Goal: Task Accomplishment & Management: Complete application form

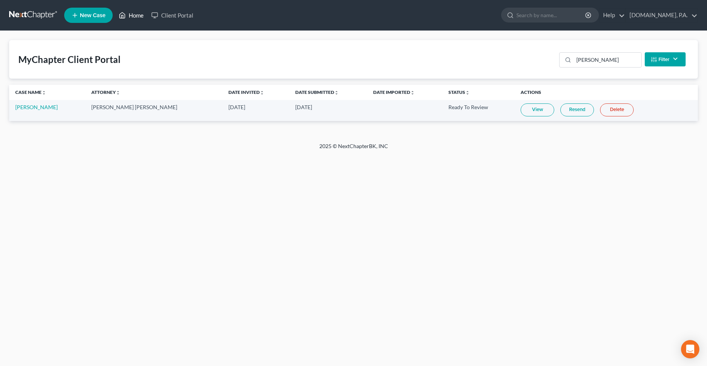
click at [119, 15] on icon at bounding box center [122, 15] width 7 height 9
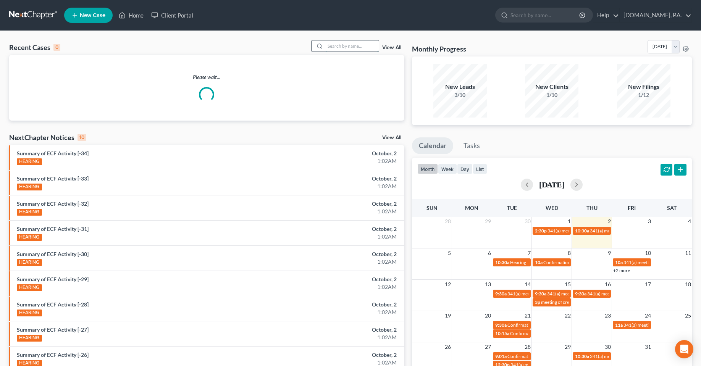
click at [339, 49] on input "search" at bounding box center [351, 45] width 53 height 11
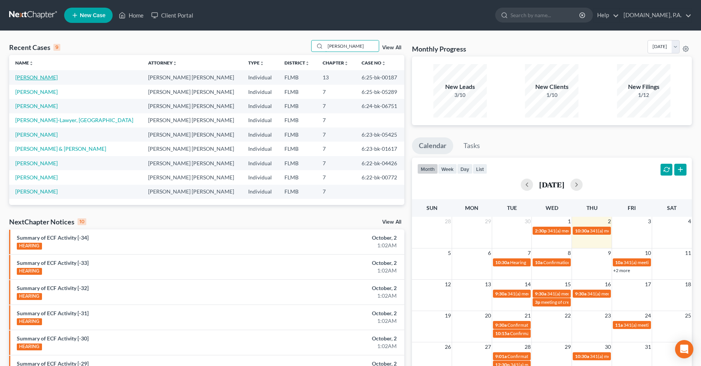
type input "[PERSON_NAME]"
click at [35, 80] on link "[PERSON_NAME]" at bounding box center [36, 77] width 42 height 6
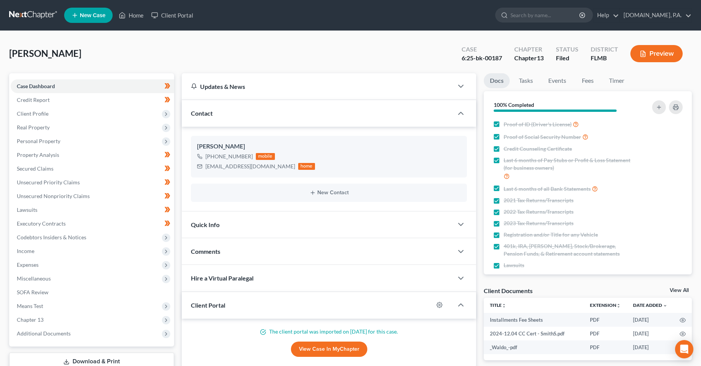
click at [176, 55] on div "[PERSON_NAME] Upgraded Case 6:25-bk-00187 Chapter Chapter 13 Status Filed Distr…" at bounding box center [350, 56] width 683 height 33
click at [40, 253] on span "Income" at bounding box center [92, 251] width 163 height 14
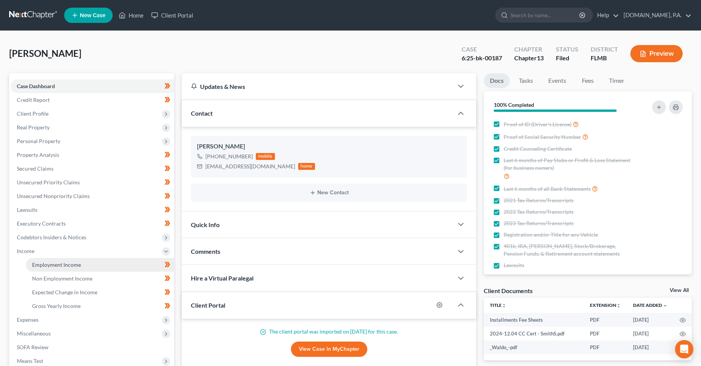
click at [57, 265] on span "Employment Income" at bounding box center [56, 265] width 49 height 6
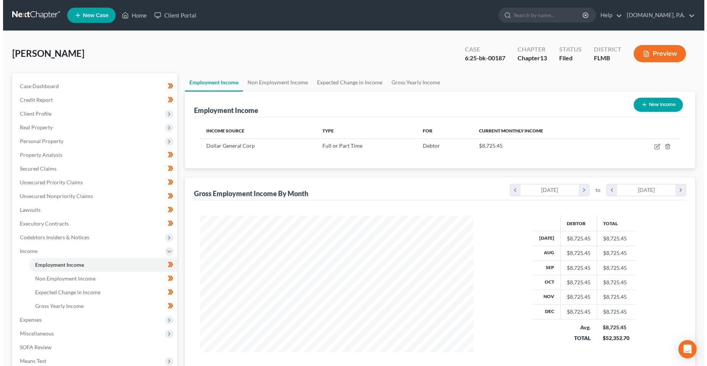
scroll to position [137, 289]
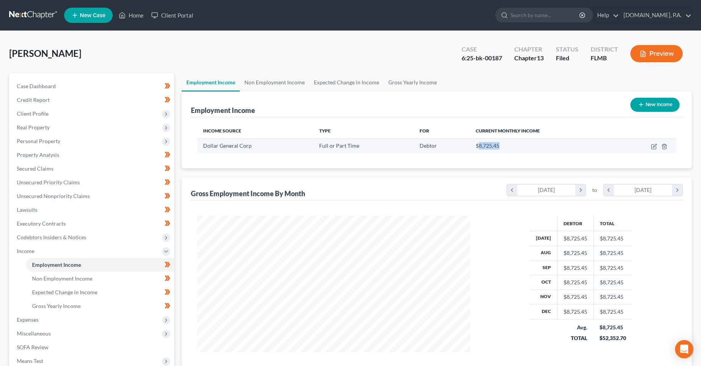
drag, startPoint x: 501, startPoint y: 145, endPoint x: 473, endPoint y: 144, distance: 28.3
click at [476, 144] on div "$8,725.45" at bounding box center [543, 146] width 134 height 8
click at [656, 146] on icon "button" at bounding box center [654, 147] width 6 height 6
select select "0"
select select "44"
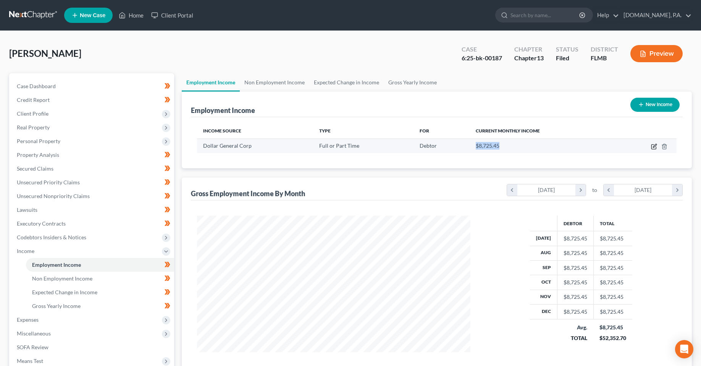
select select "0"
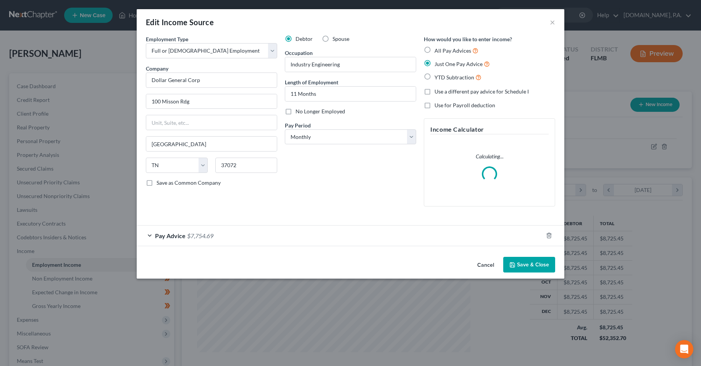
scroll to position [138, 291]
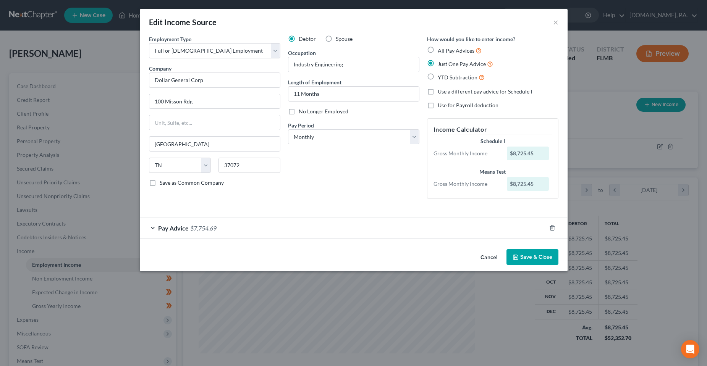
click at [232, 232] on div "Pay Advice $7,754.69" at bounding box center [343, 228] width 406 height 20
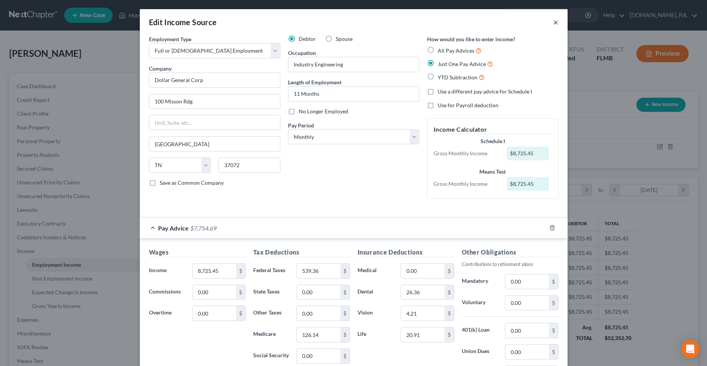
click at [553, 21] on button "×" at bounding box center [555, 22] width 5 height 9
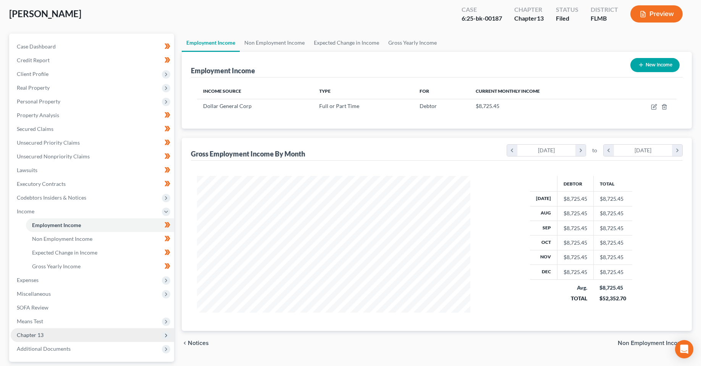
scroll to position [76, 0]
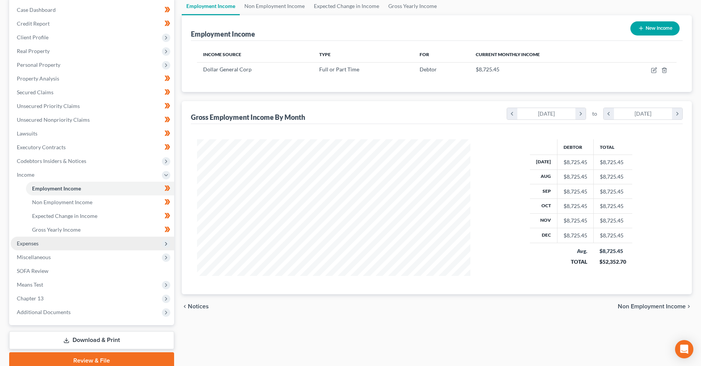
click at [43, 248] on span "Expenses" at bounding box center [92, 244] width 163 height 14
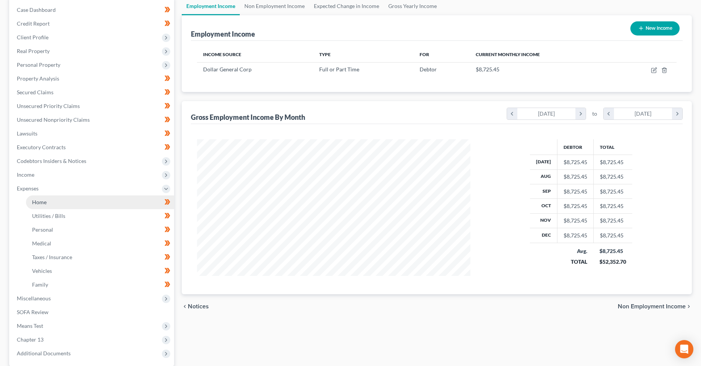
click at [45, 205] on span "Home" at bounding box center [39, 202] width 15 height 6
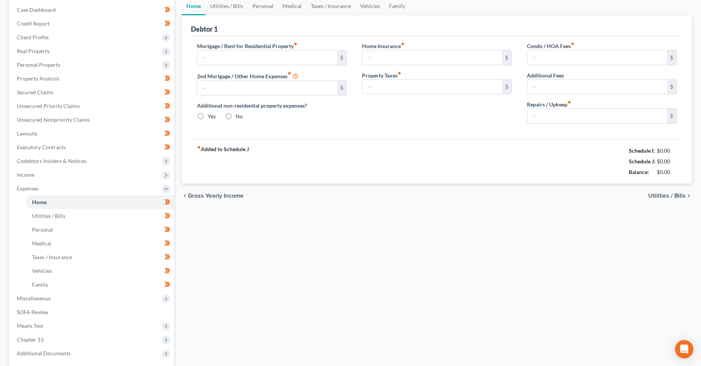
type input "0.00"
radio input "true"
type input "0.00"
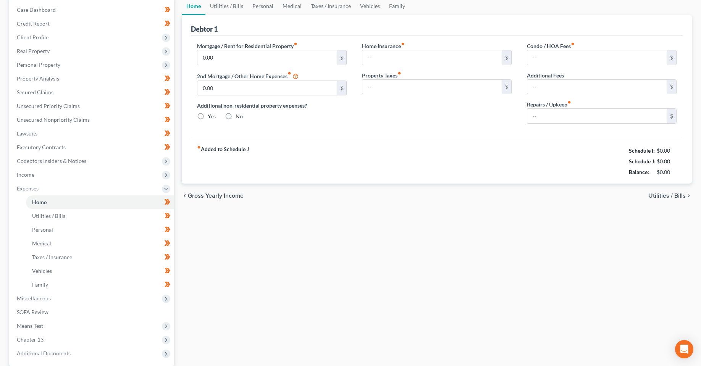
type input "0.00"
type input "325.00"
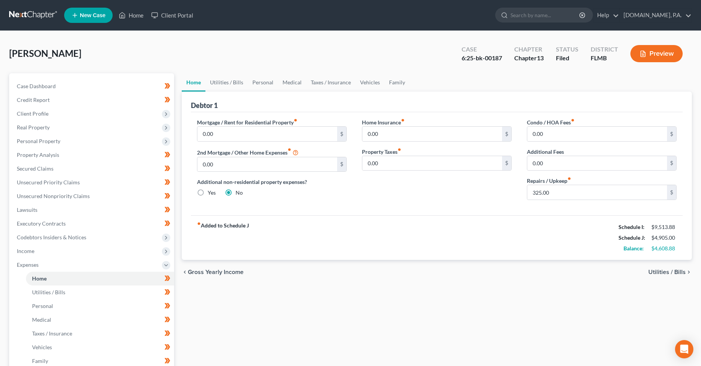
click at [392, 300] on div "Home Utilities / Bills Personal Medical Taxes / Insurance Vehicles Family Debto…" at bounding box center [437, 279] width 518 height 413
click at [23, 251] on span "Income" at bounding box center [26, 251] width 18 height 6
click at [53, 279] on span "Non Employment Income" at bounding box center [62, 278] width 60 height 6
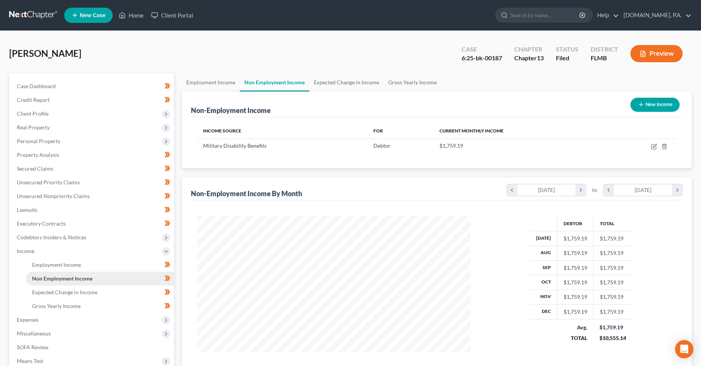
scroll to position [137, 289]
click at [48, 265] on span "Employment Income" at bounding box center [56, 265] width 49 height 6
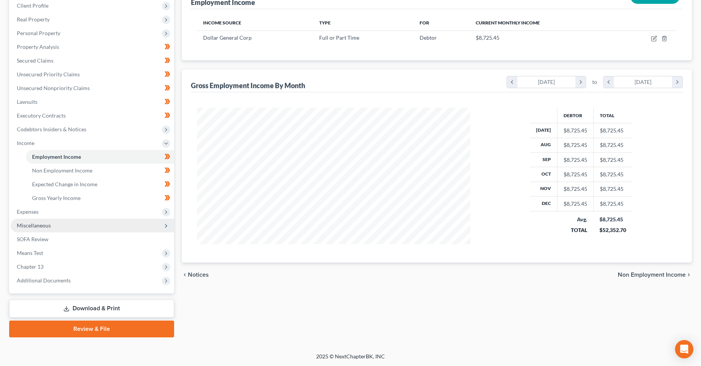
scroll to position [108, 0]
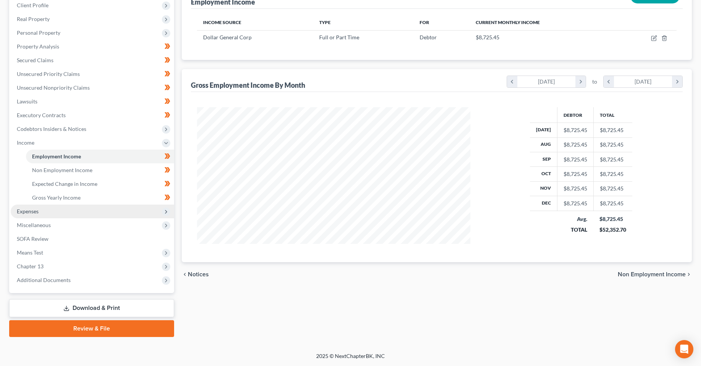
click at [21, 213] on span "Expenses" at bounding box center [28, 211] width 22 height 6
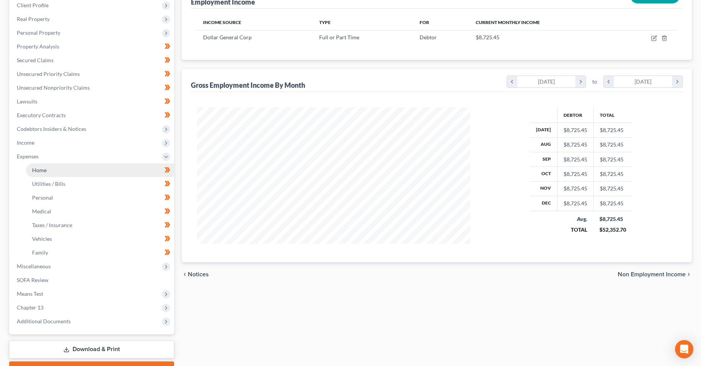
click at [50, 167] on link "Home" at bounding box center [100, 170] width 148 height 14
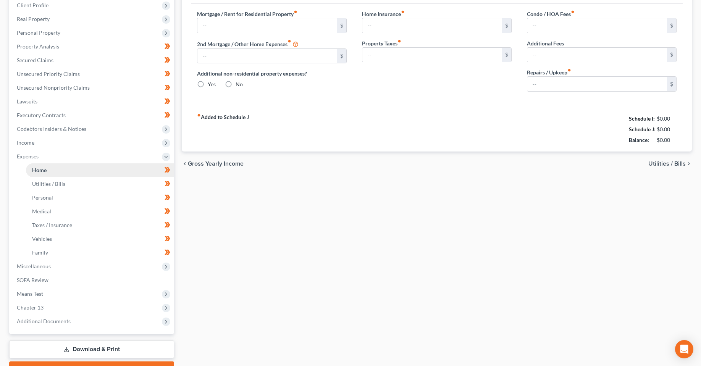
scroll to position [17, 0]
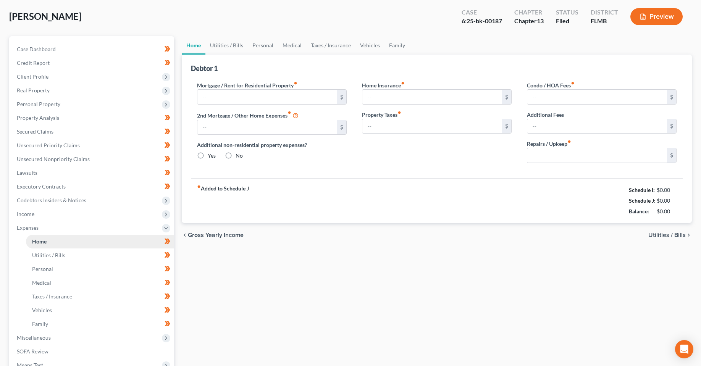
type input "0.00"
radio input "true"
type input "0.00"
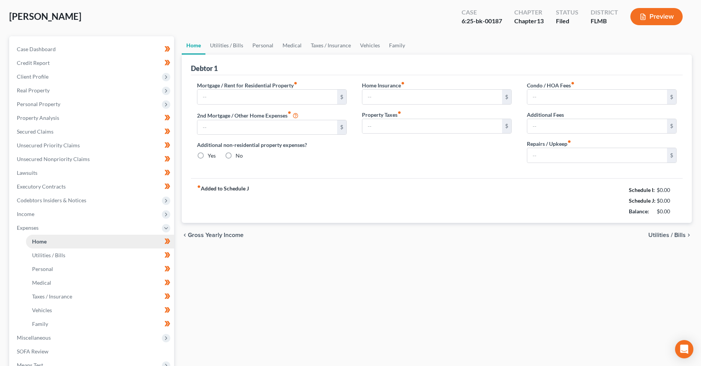
type input "0.00"
type input "325.00"
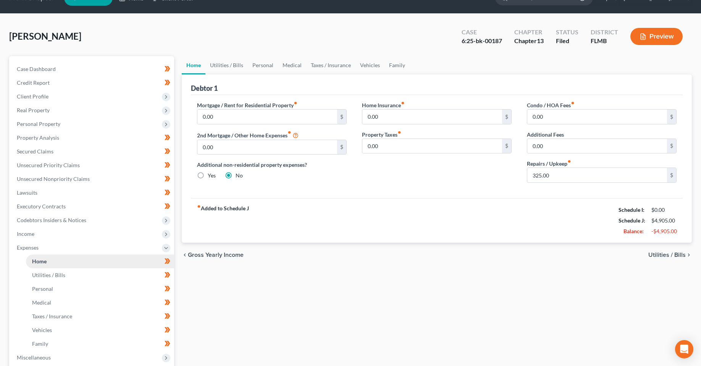
scroll to position [0, 0]
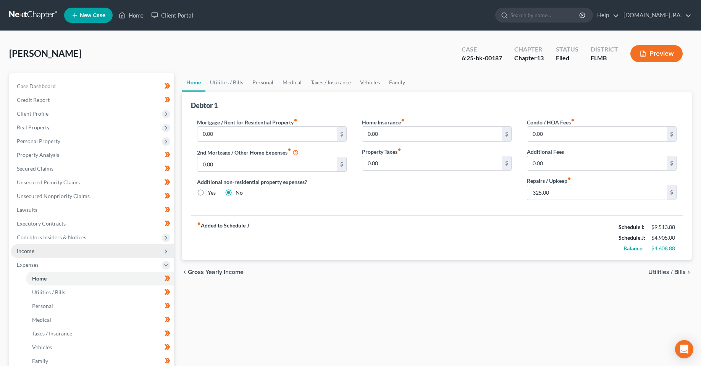
click at [30, 255] on span "Income" at bounding box center [92, 251] width 163 height 14
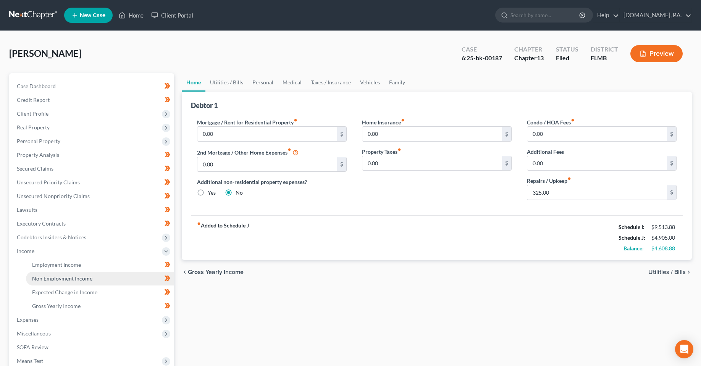
click at [37, 279] on span "Non Employment Income" at bounding box center [62, 278] width 60 height 6
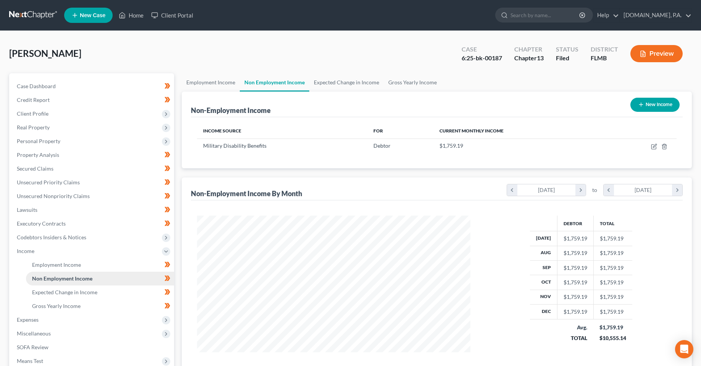
scroll to position [137, 289]
drag, startPoint x: 461, startPoint y: 149, endPoint x: 440, endPoint y: 148, distance: 20.6
click at [440, 148] on span "$1,759.19" at bounding box center [451, 145] width 24 height 6
copy span "1,759.19"
